Goal: Communication & Community: Share content

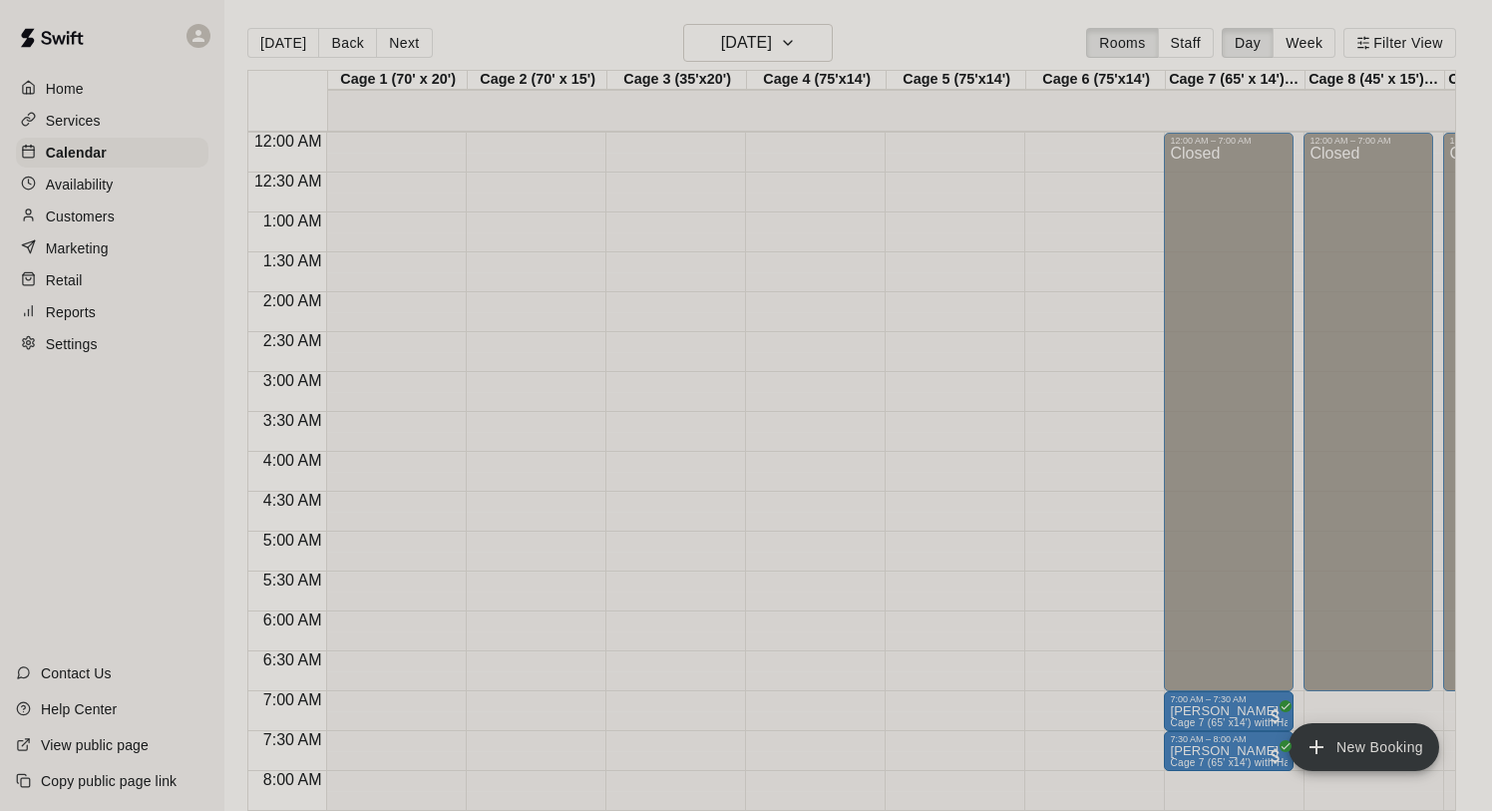
scroll to position [879, 0]
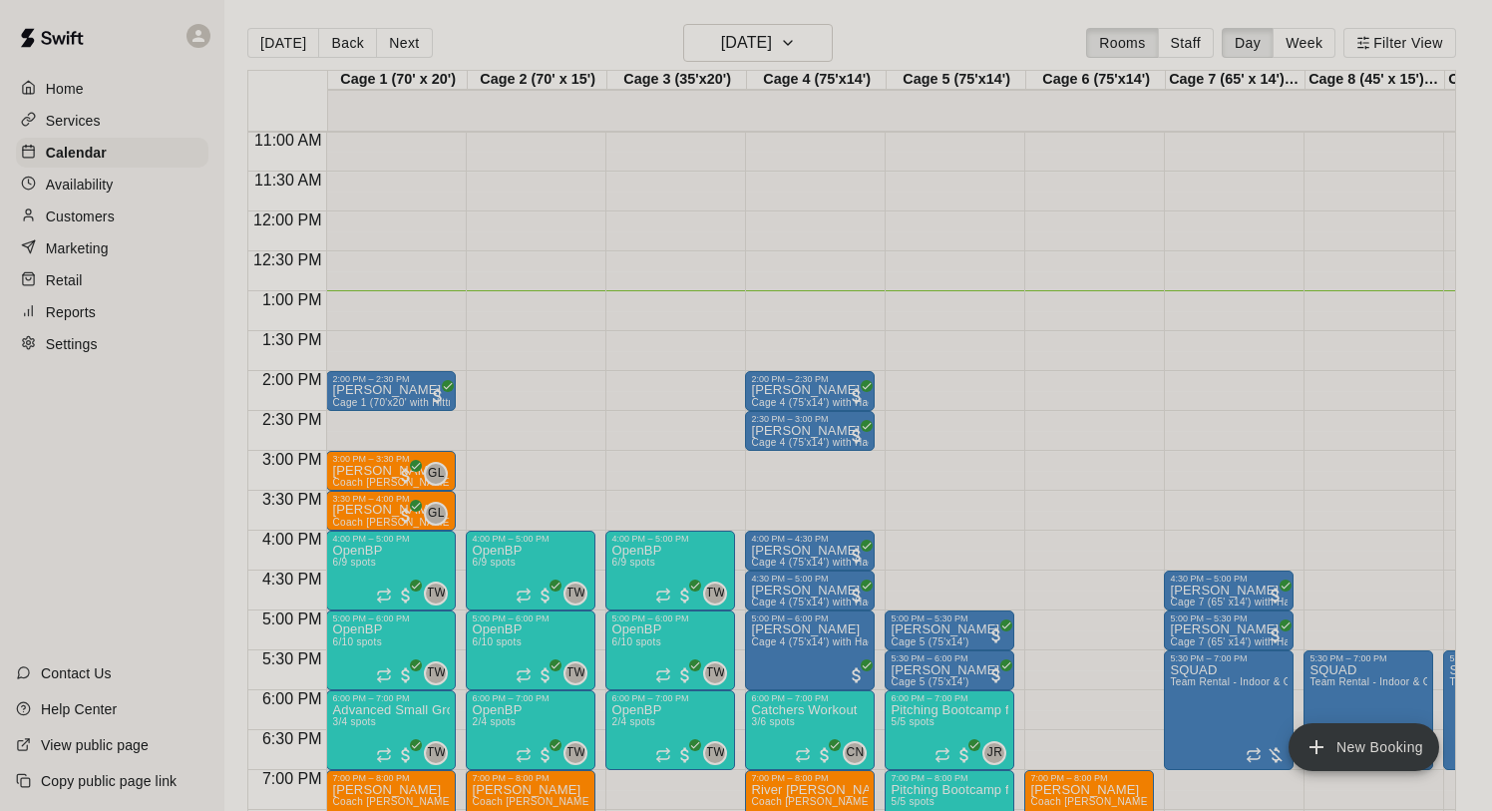
click at [89, 241] on p "Marketing" at bounding box center [77, 248] width 63 height 20
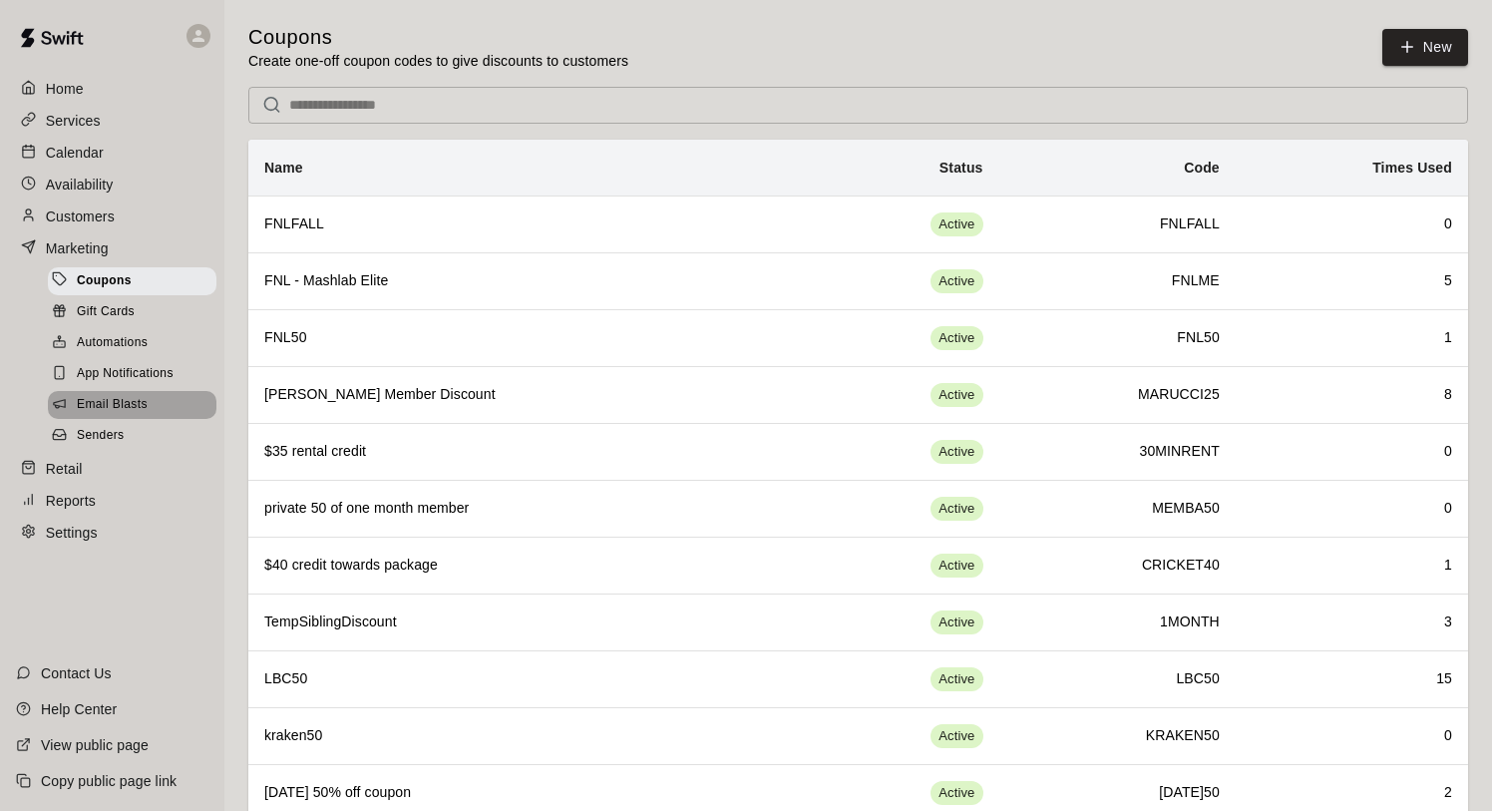
click at [138, 406] on span "Email Blasts" at bounding box center [112, 405] width 71 height 20
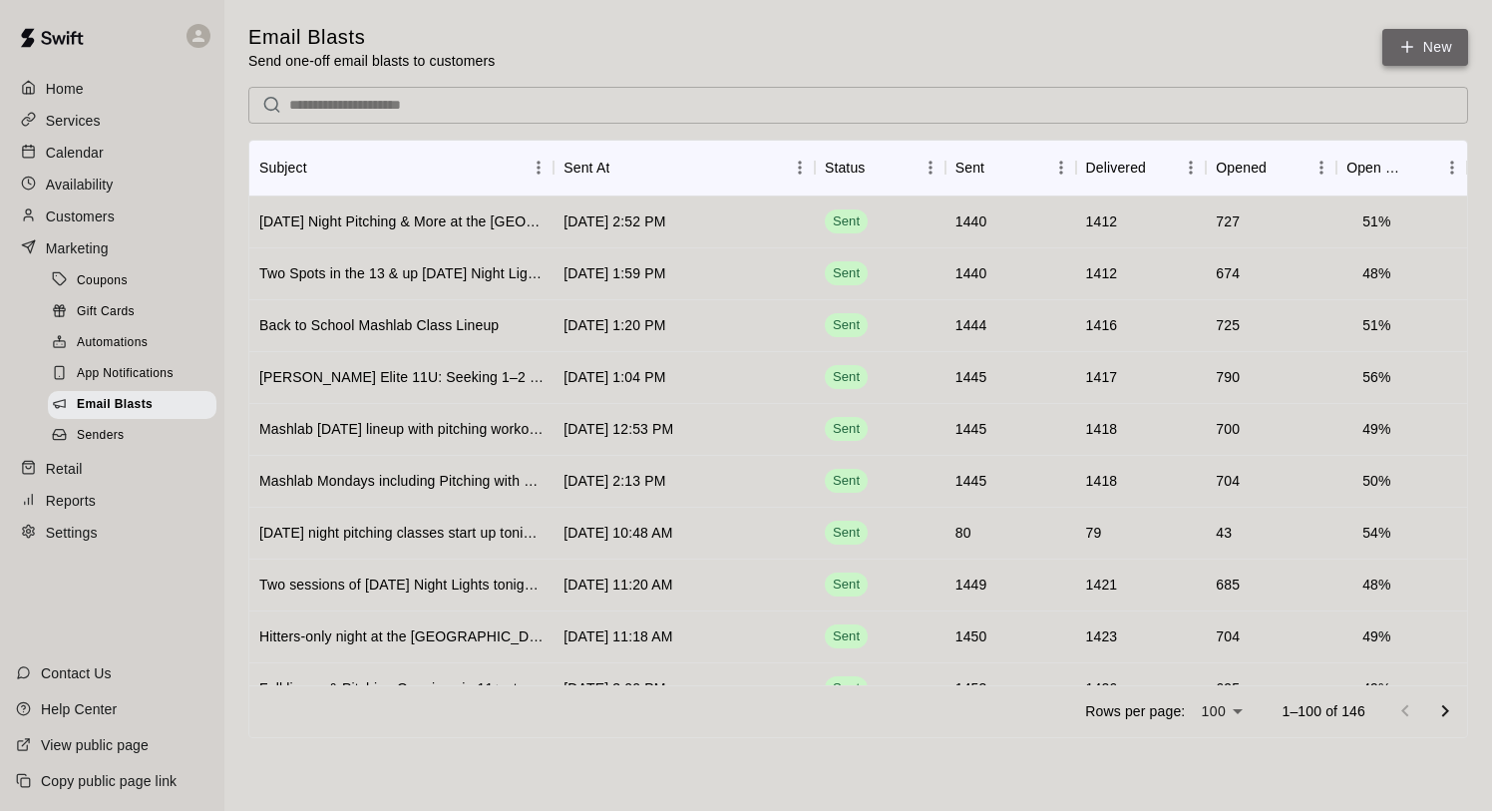
click at [1434, 40] on link "New" at bounding box center [1425, 47] width 86 height 37
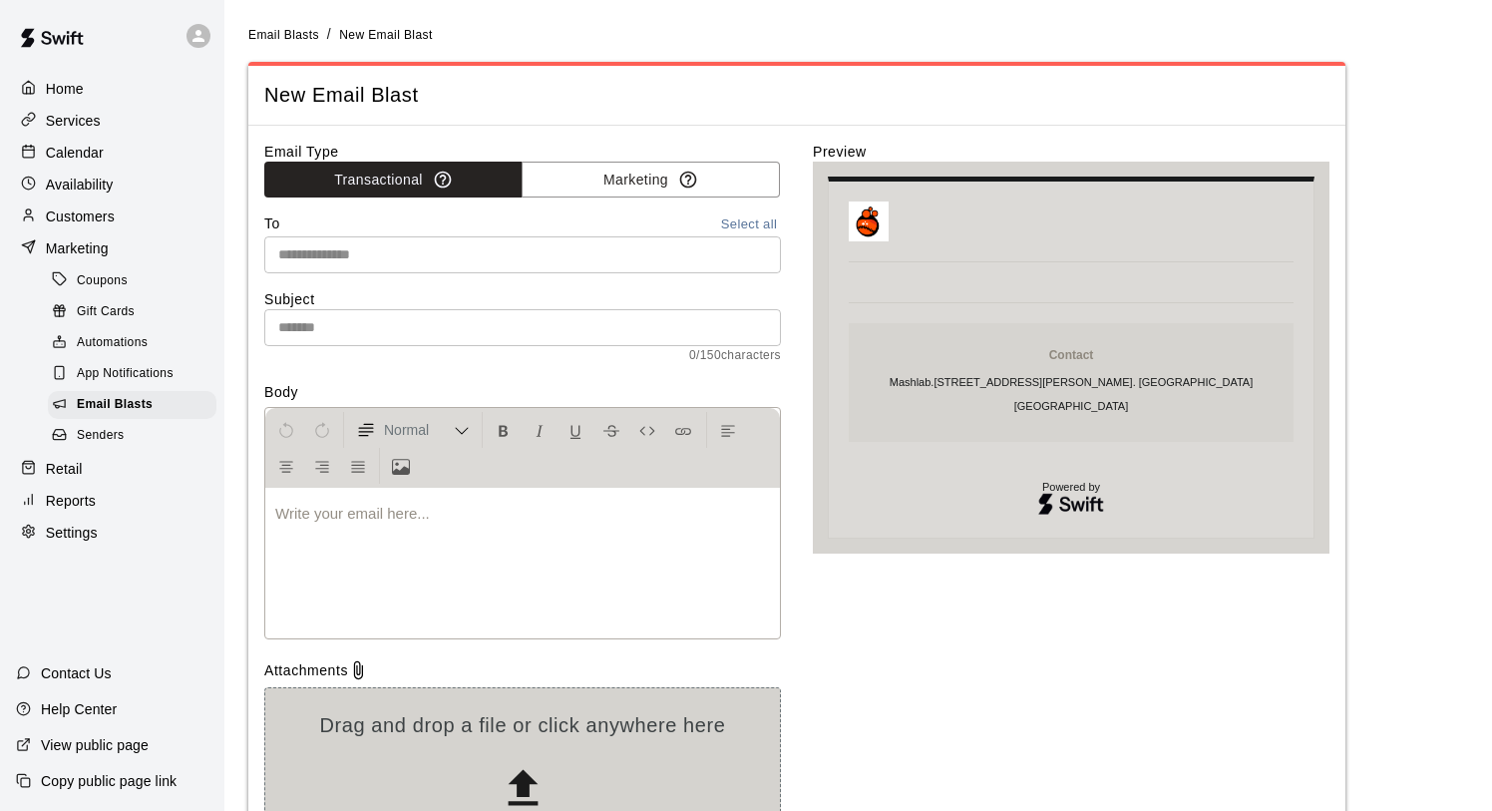
click at [619, 158] on label "Email Type" at bounding box center [522, 152] width 517 height 20
click at [618, 180] on button "Marketing" at bounding box center [651, 180] width 258 height 37
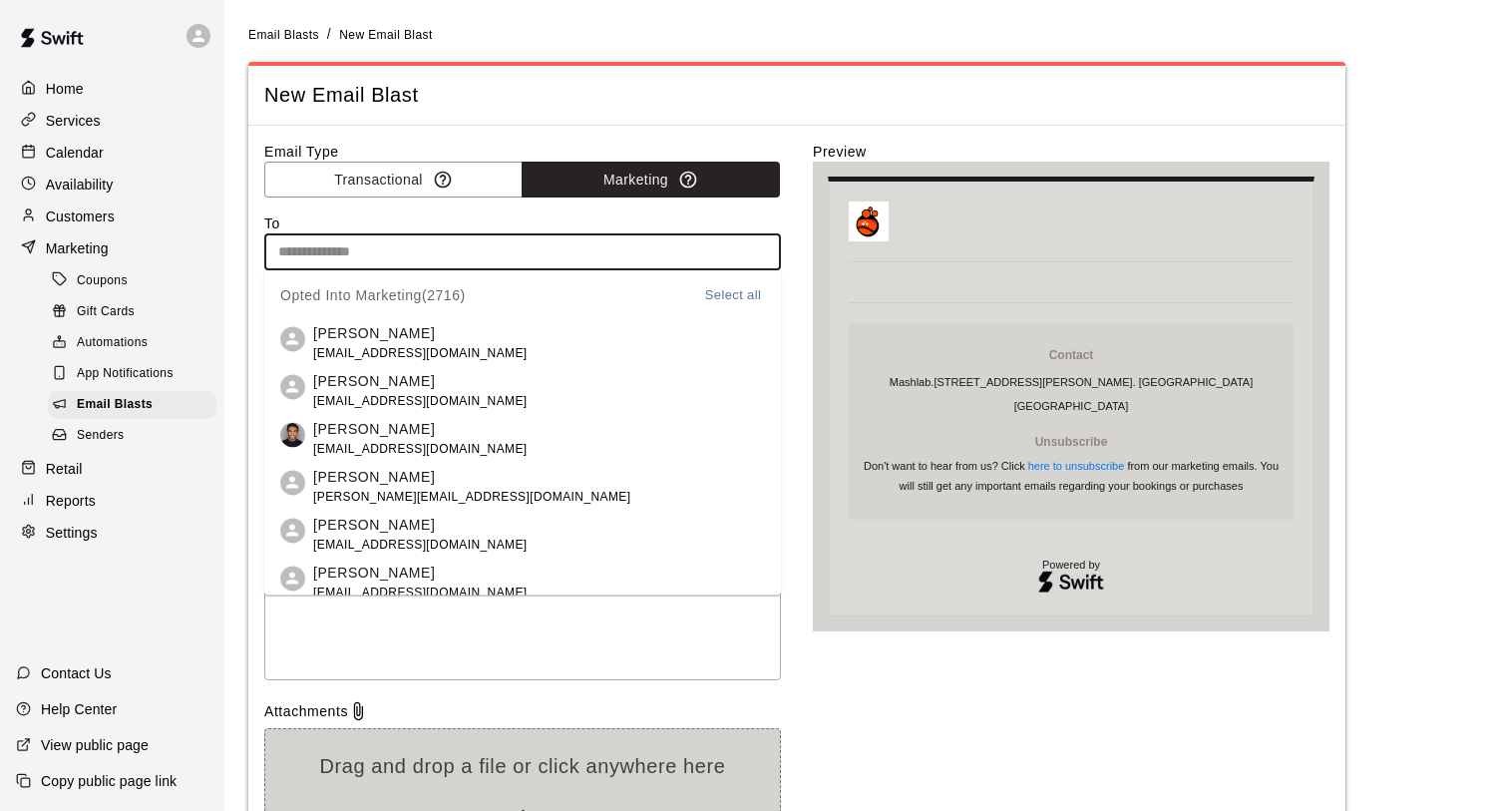
click at [643, 245] on input "text" at bounding box center [521, 251] width 502 height 25
click at [736, 296] on button "Select all" at bounding box center [733, 294] width 64 height 23
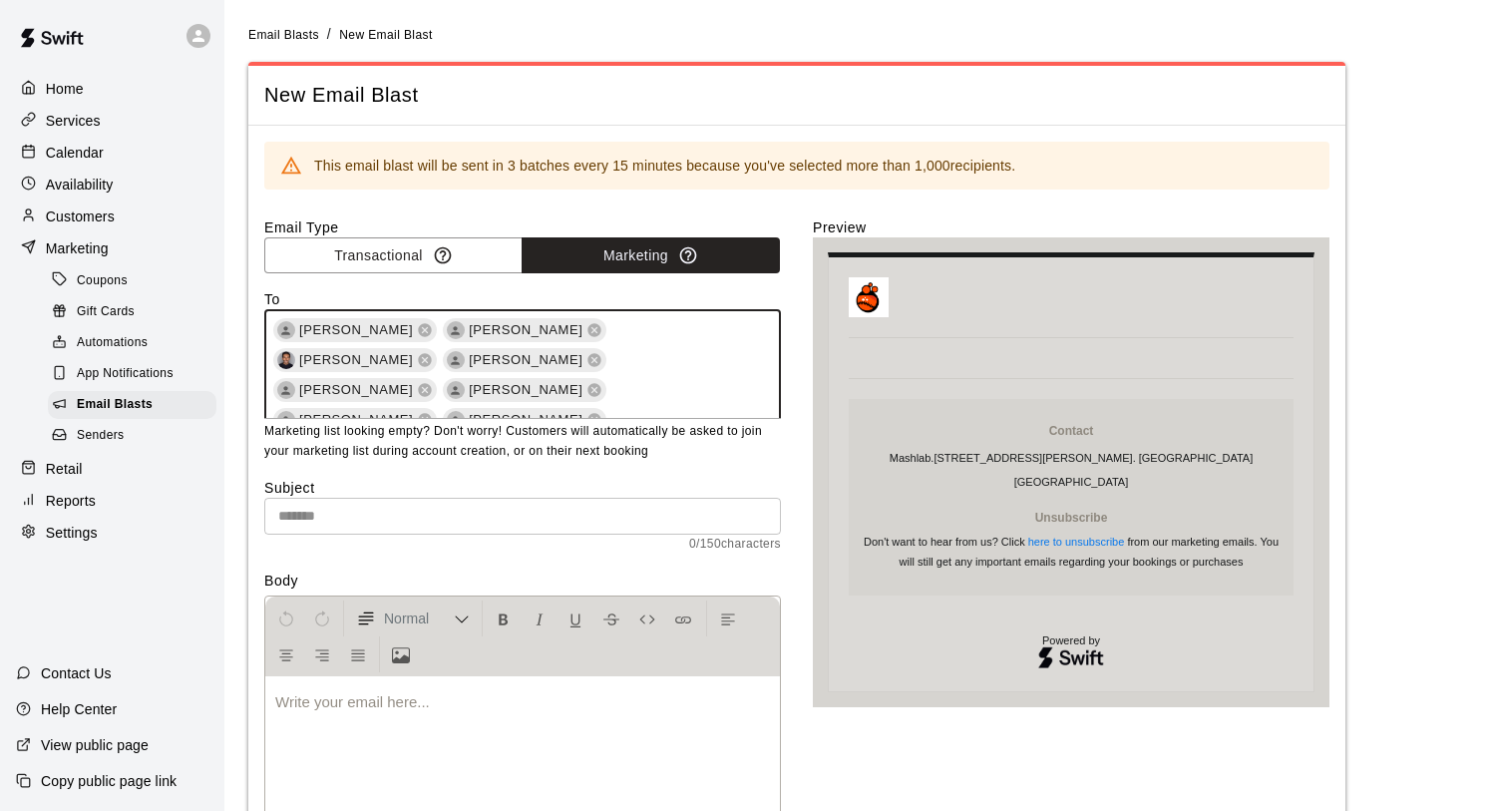
scroll to position [28088, 0]
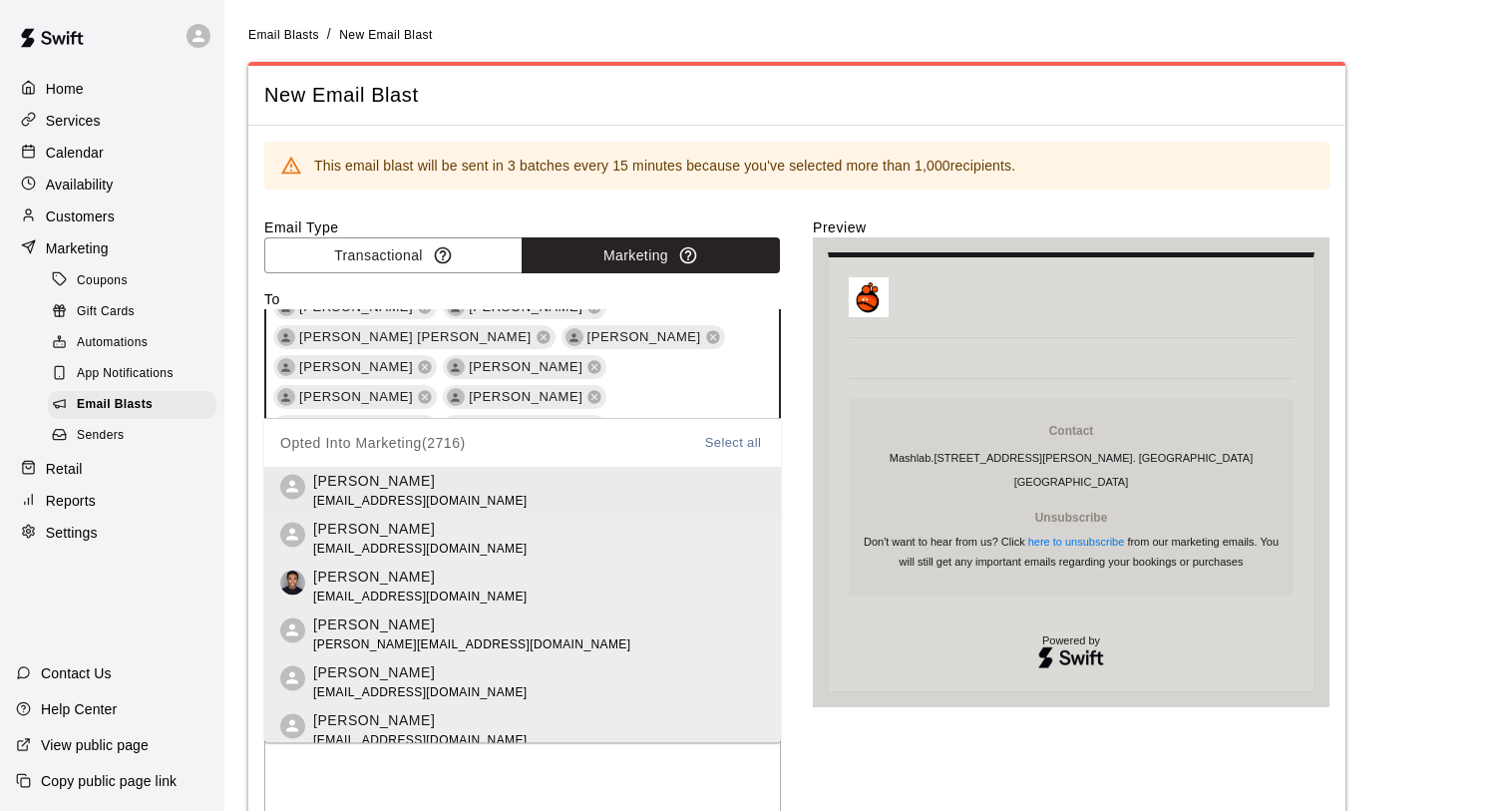
click at [802, 437] on div "Email Type Transactional Marketing To [PERSON_NAME] [PERSON_NAME] [PERSON_NAME]…" at bounding box center [796, 631] width 1065 height 829
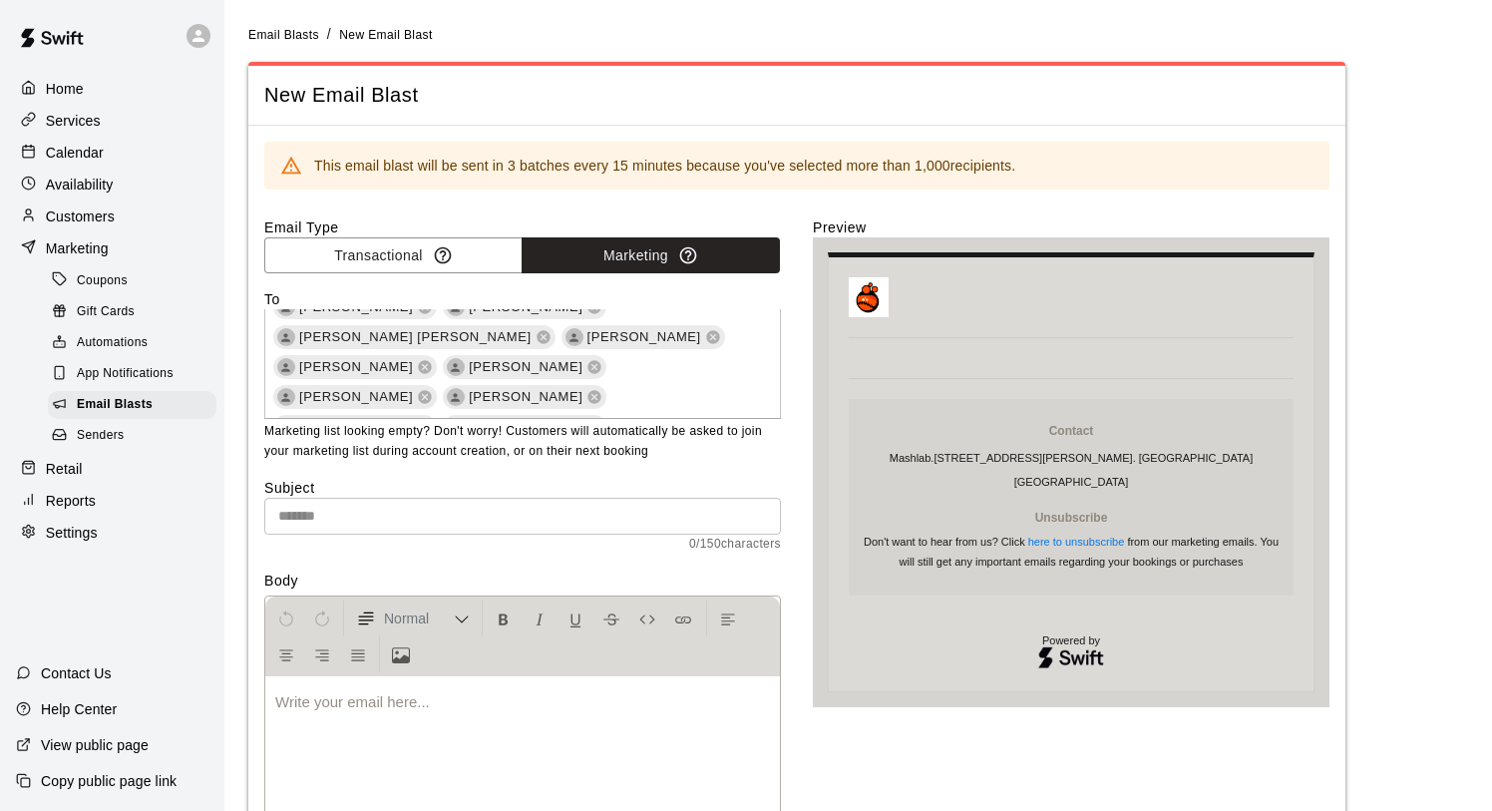
click at [563, 522] on input "text" at bounding box center [522, 516] width 517 height 37
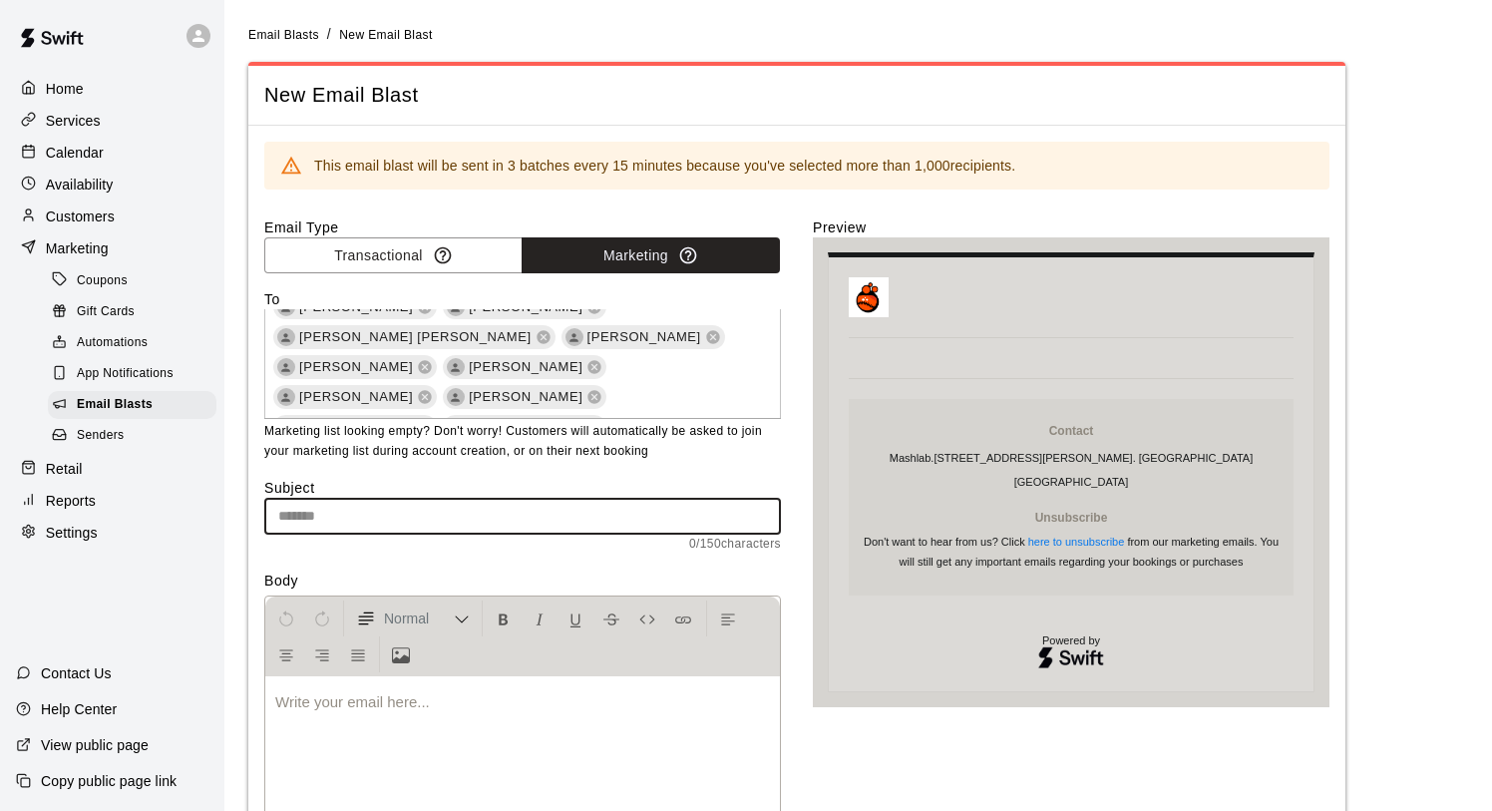
paste input "**********"
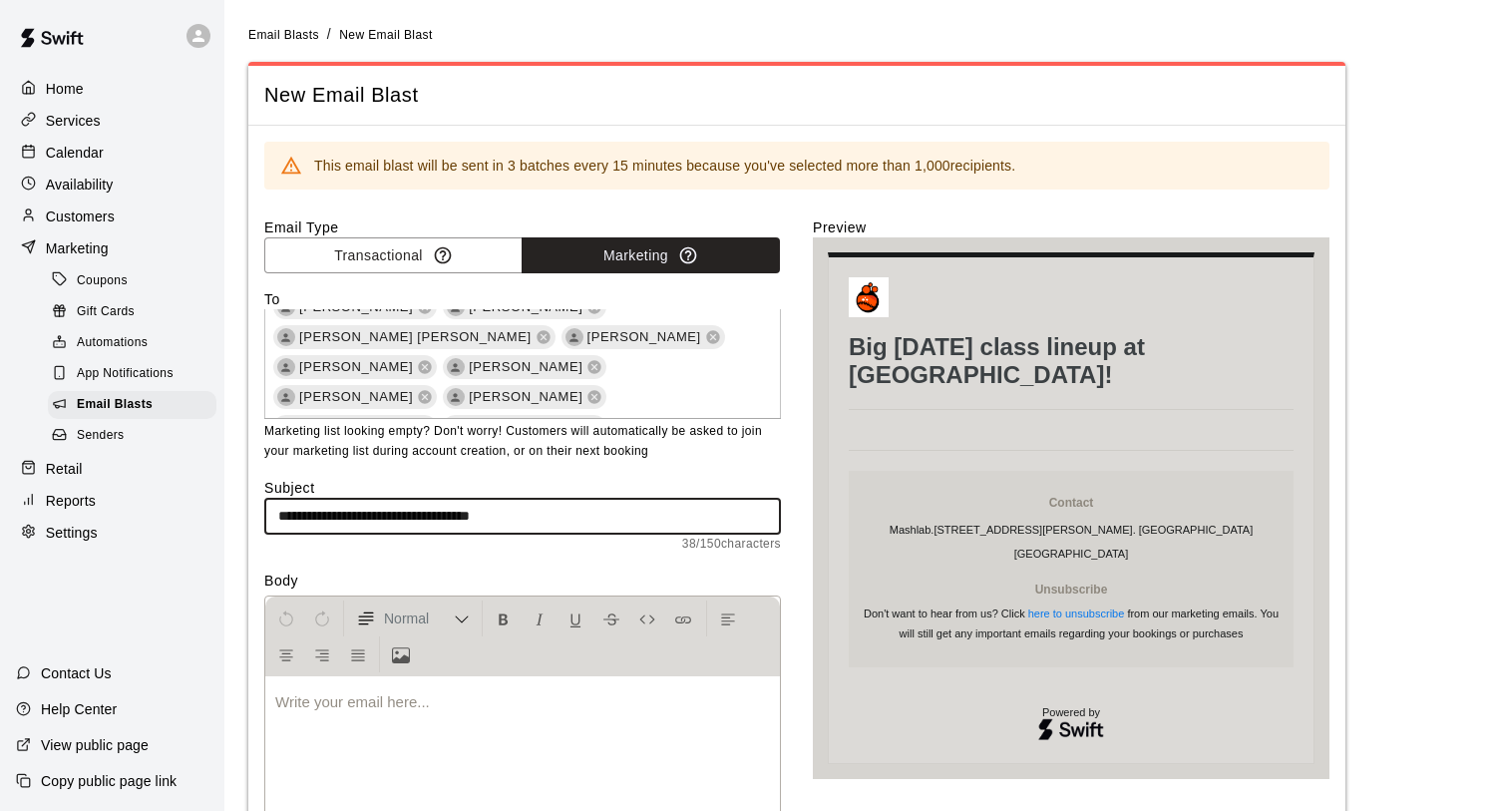
type input "**********"
click at [593, 709] on p at bounding box center [522, 702] width 495 height 20
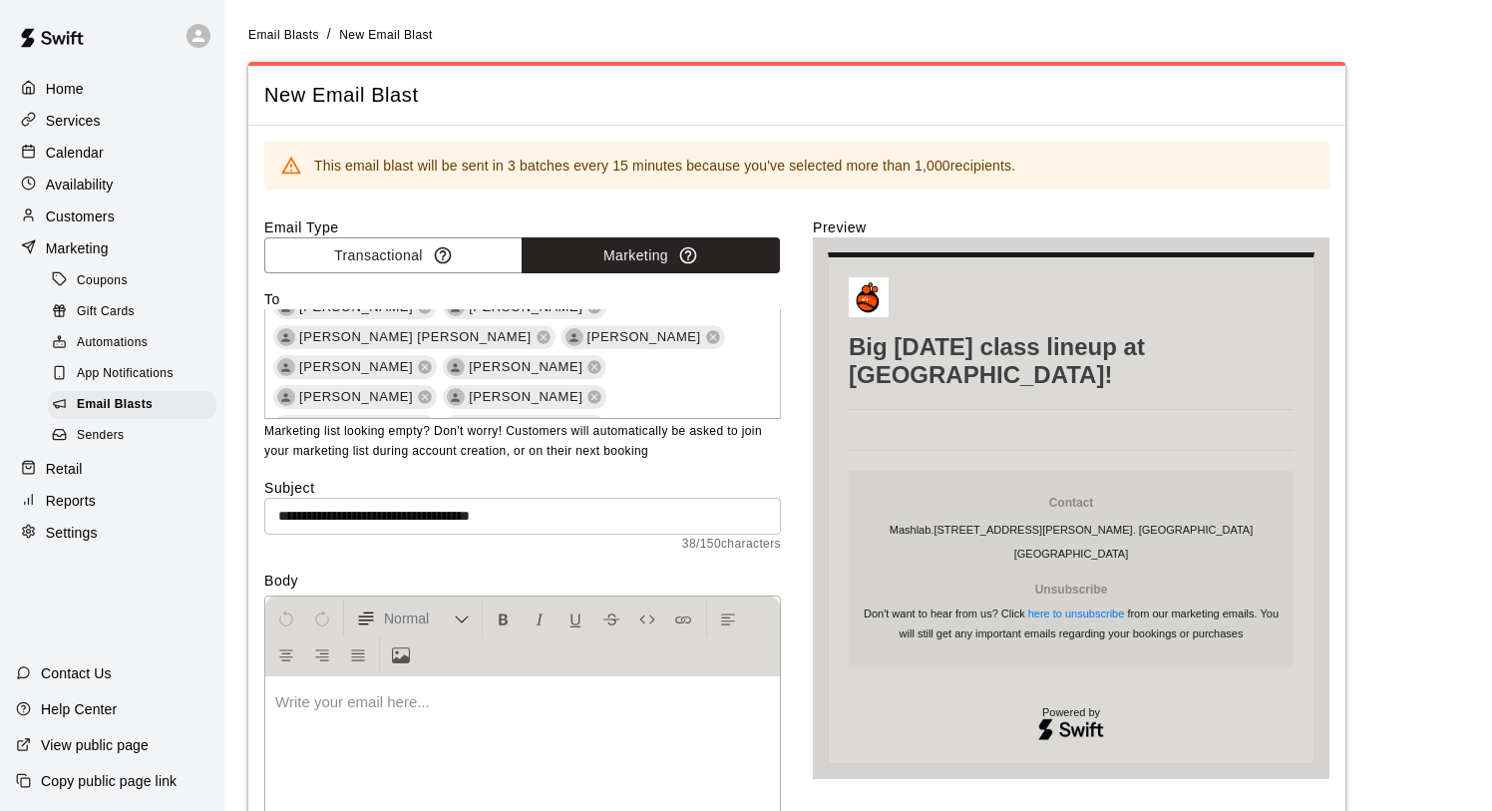
click at [399, 719] on div at bounding box center [522, 752] width 515 height 150
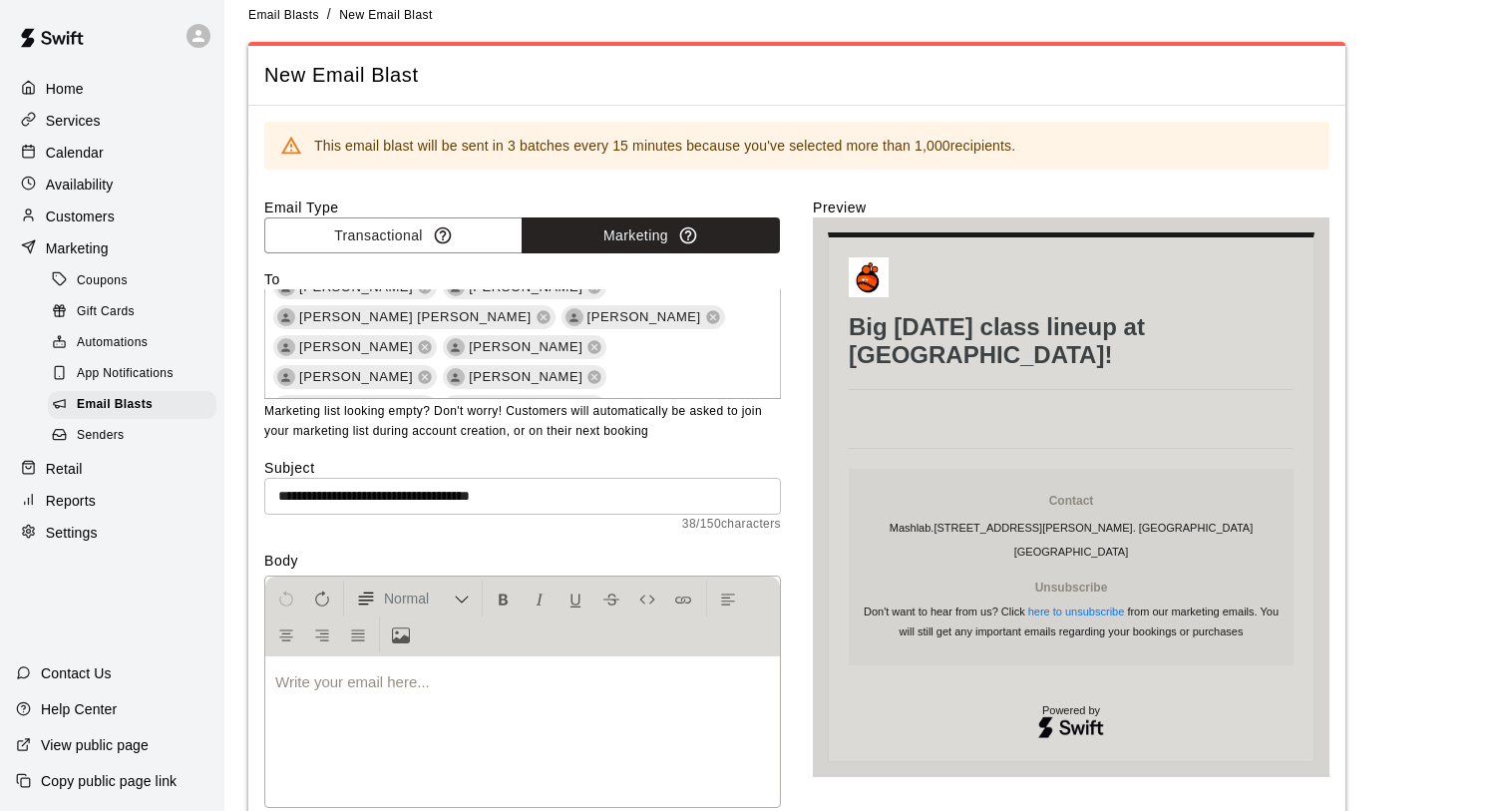
click at [449, 684] on p at bounding box center [522, 682] width 495 height 20
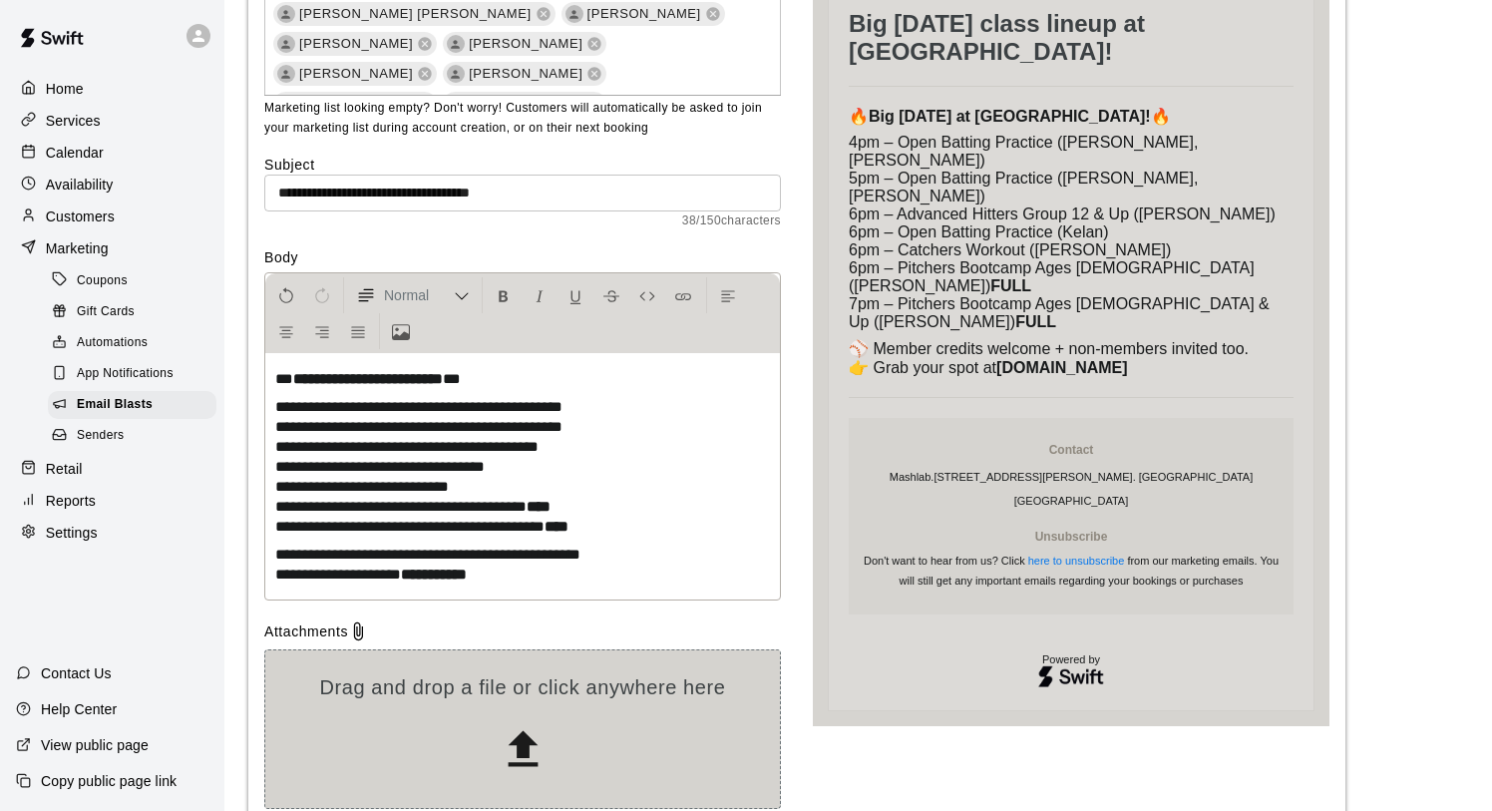
scroll to position [327, 0]
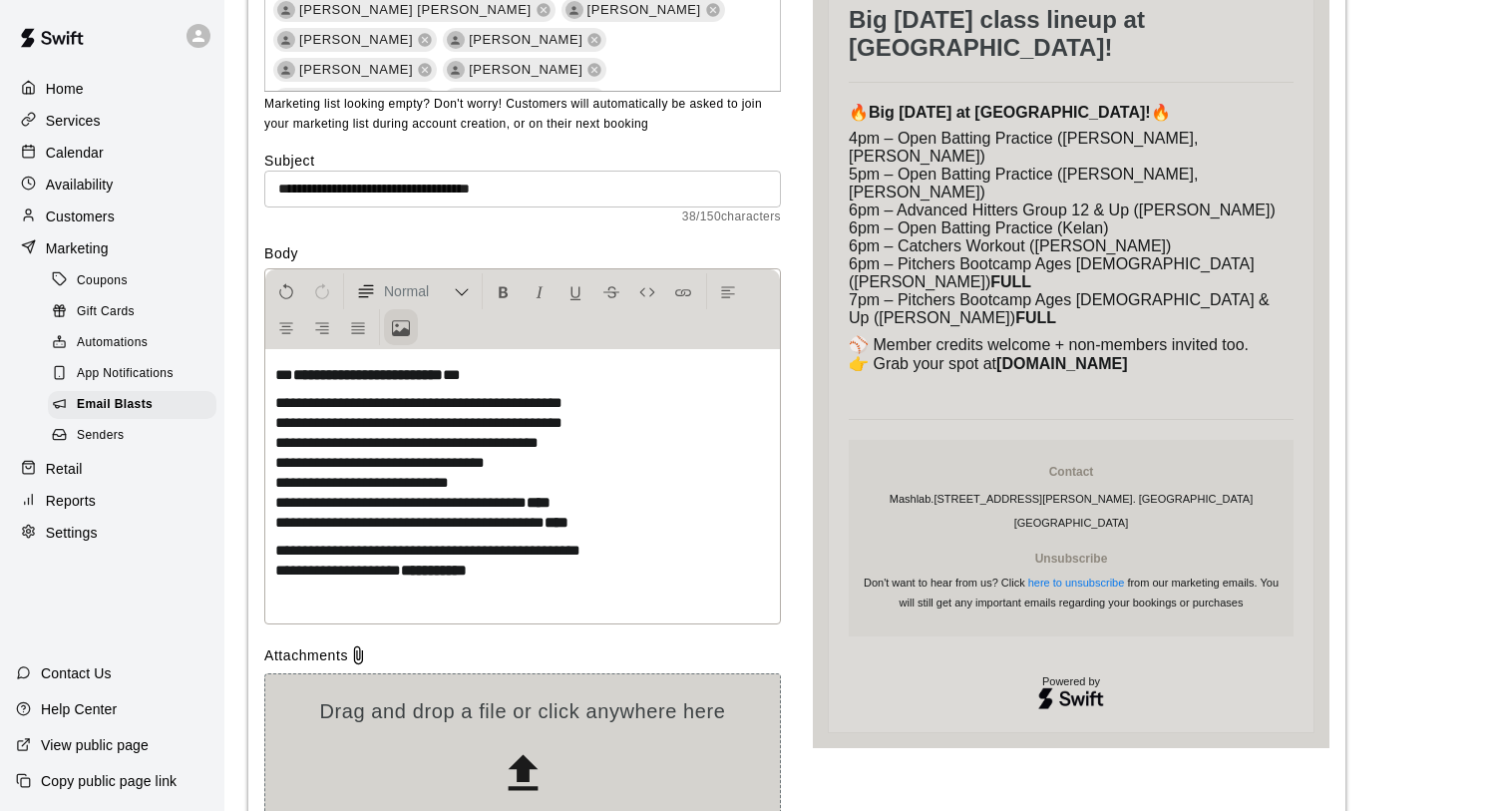
click at [407, 321] on icon "Upload Image" at bounding box center [401, 328] width 18 height 18
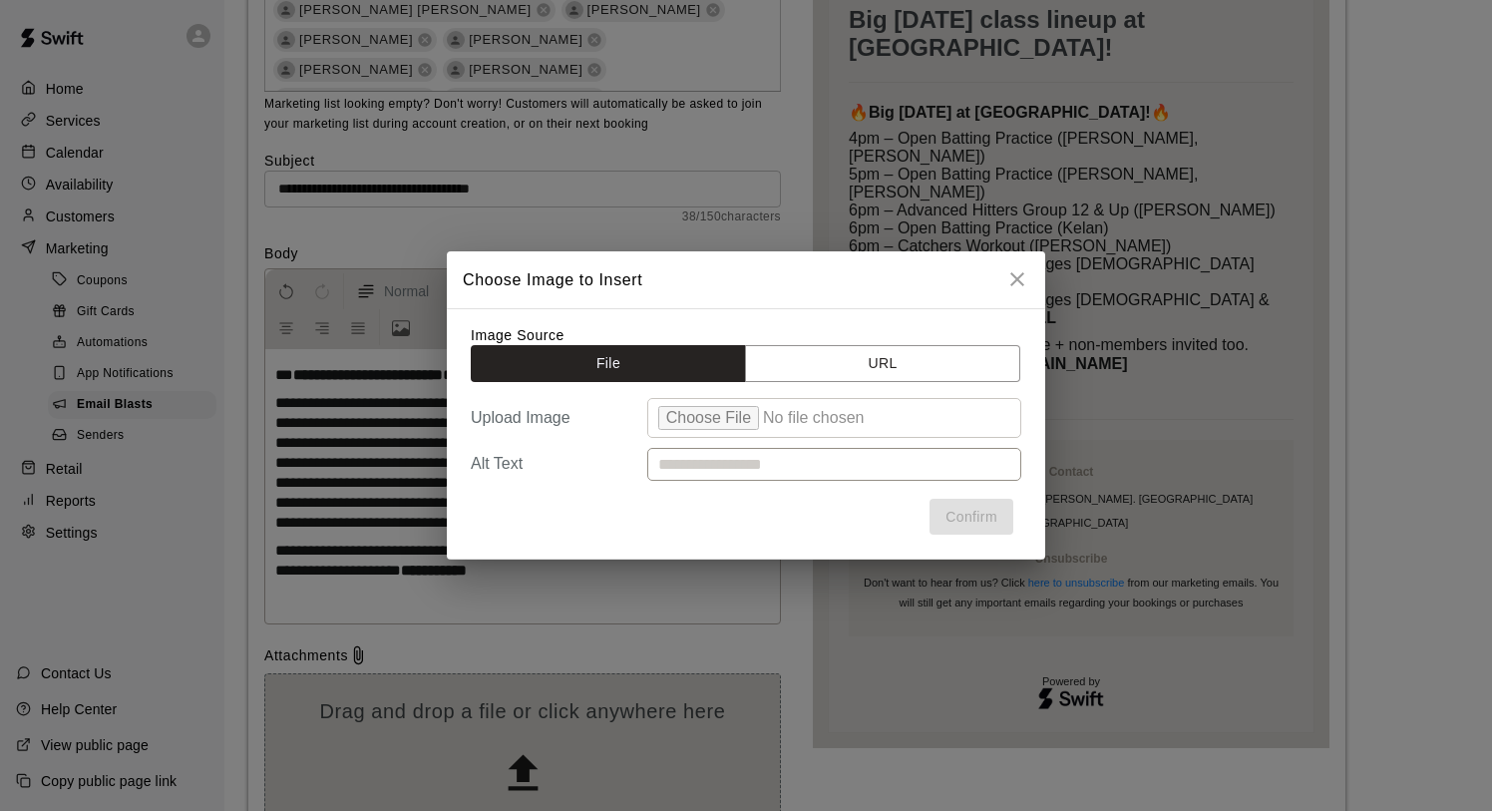
click at [676, 411] on input "file" at bounding box center [834, 418] width 374 height 40
type input "**********"
click at [964, 515] on button "Confirm" at bounding box center [972, 517] width 84 height 37
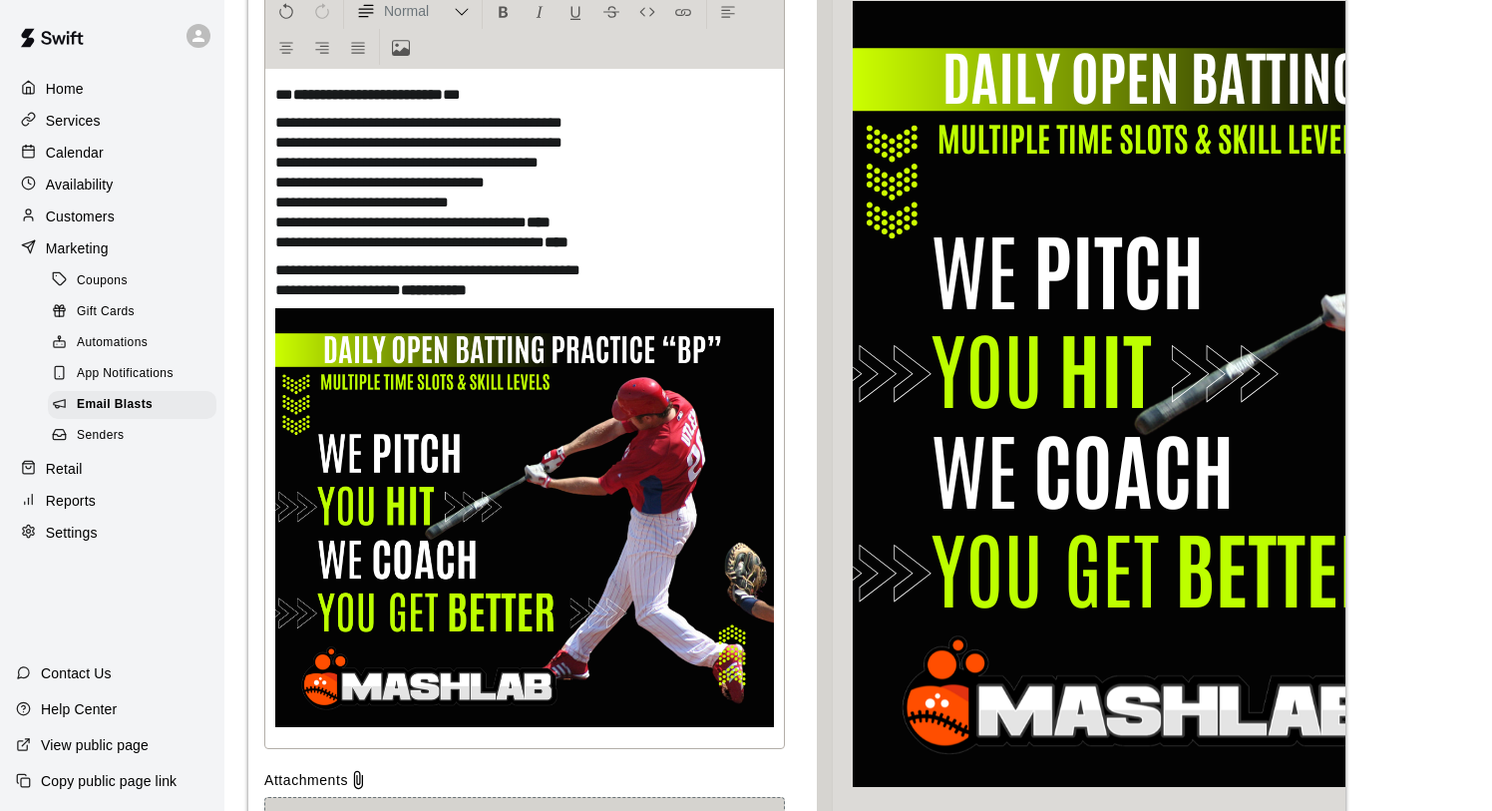
scroll to position [1033, 0]
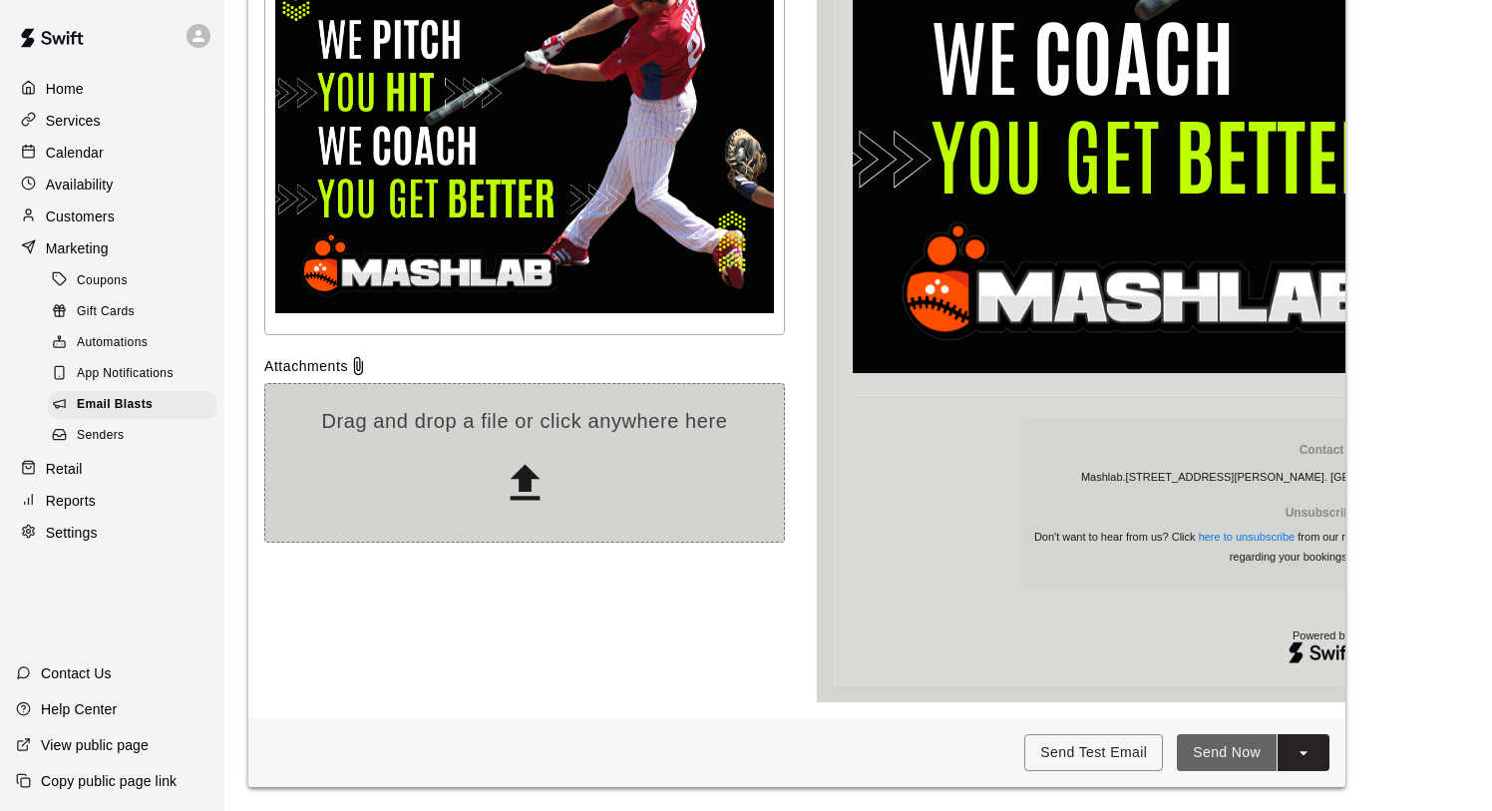
click at [1219, 751] on button "Send Now" at bounding box center [1227, 752] width 100 height 37
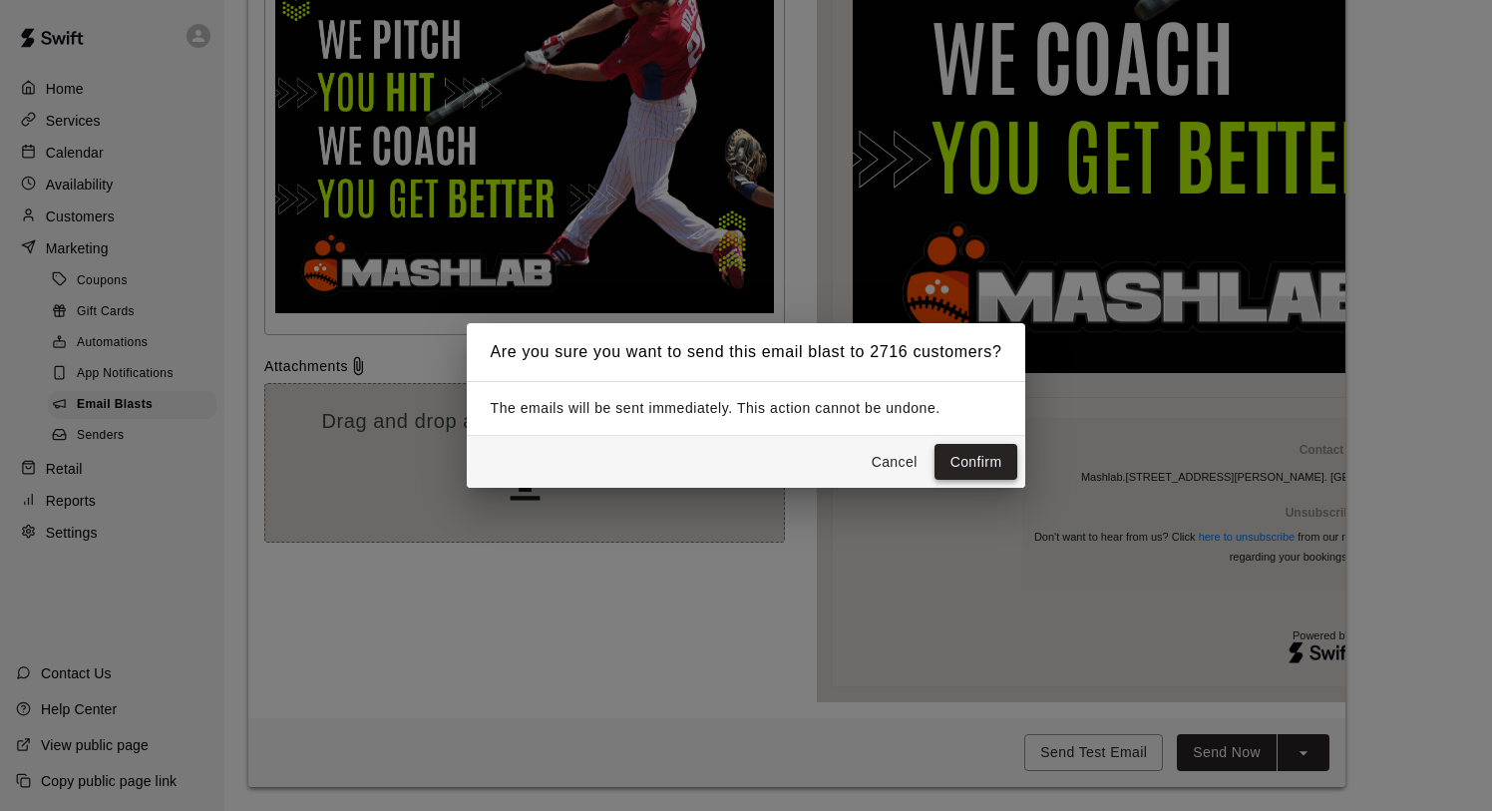
click at [966, 458] on button "Confirm" at bounding box center [977, 462] width 84 height 37
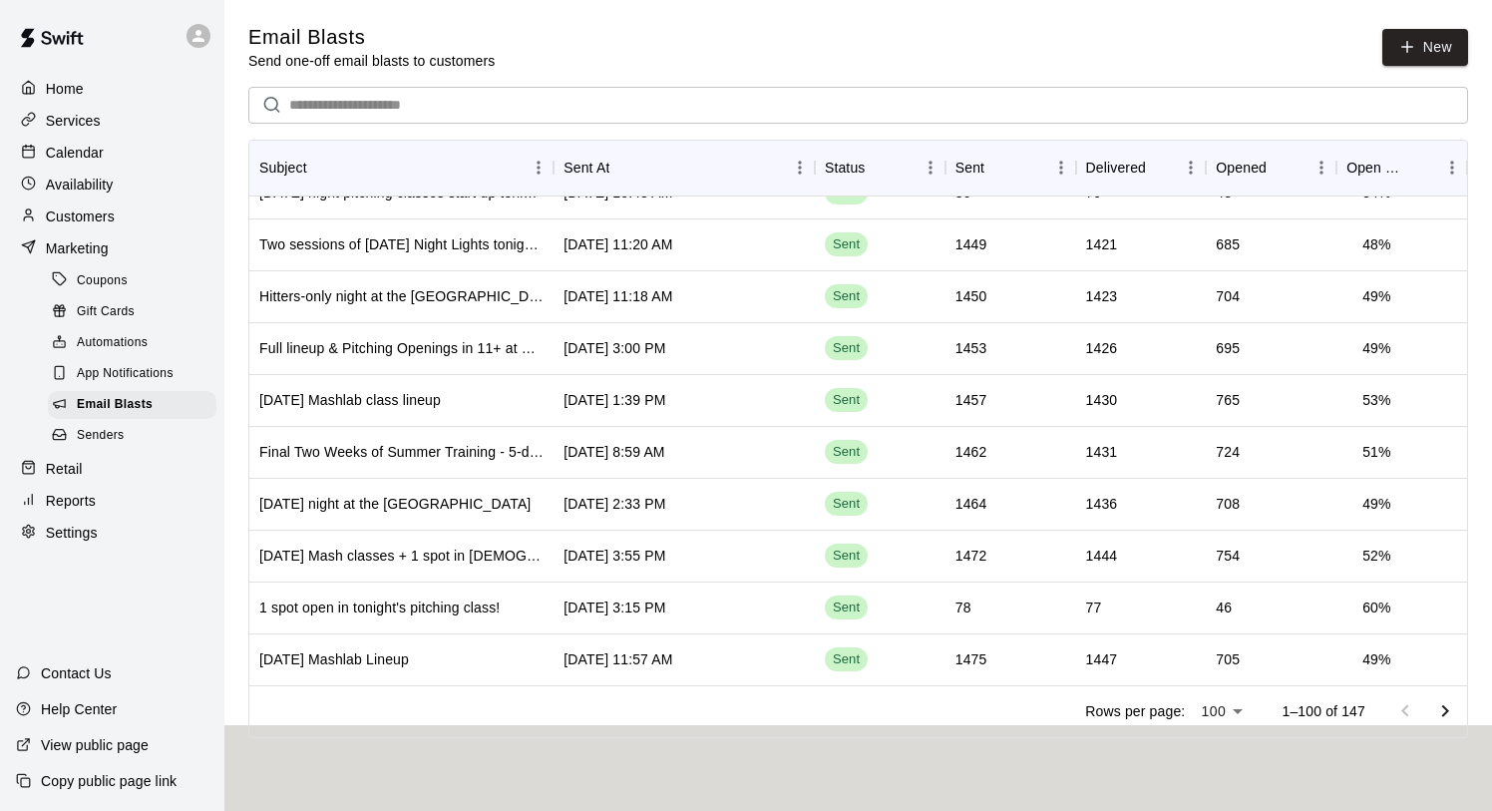
scroll to position [396, 0]
